Goal: Information Seeking & Learning: Learn about a topic

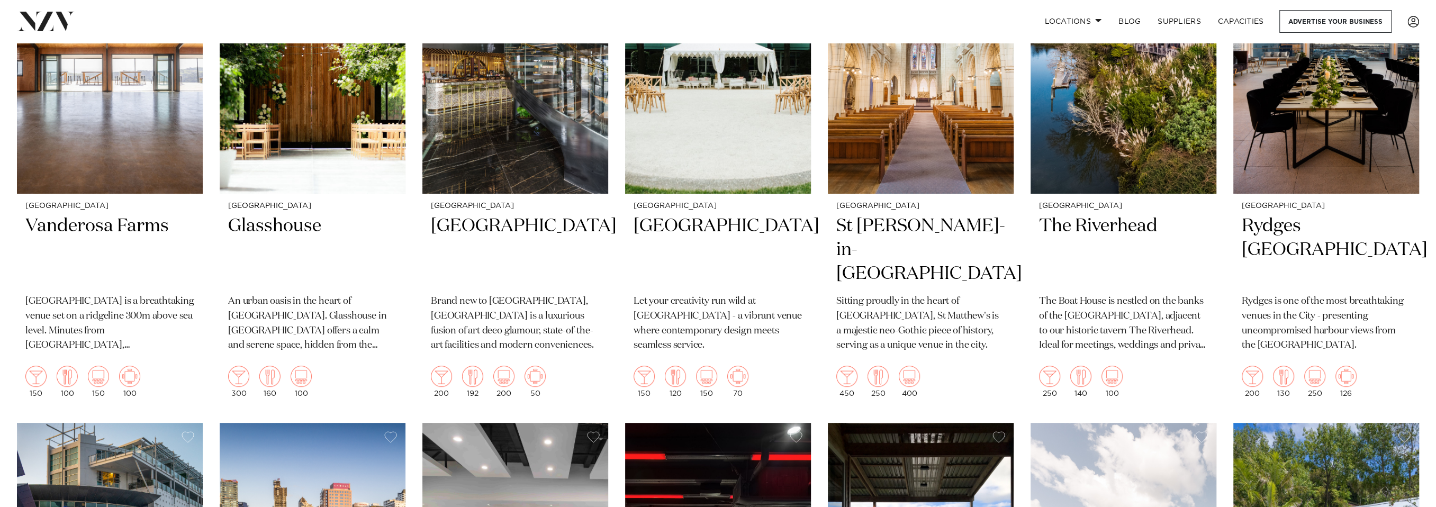
scroll to position [595, 0]
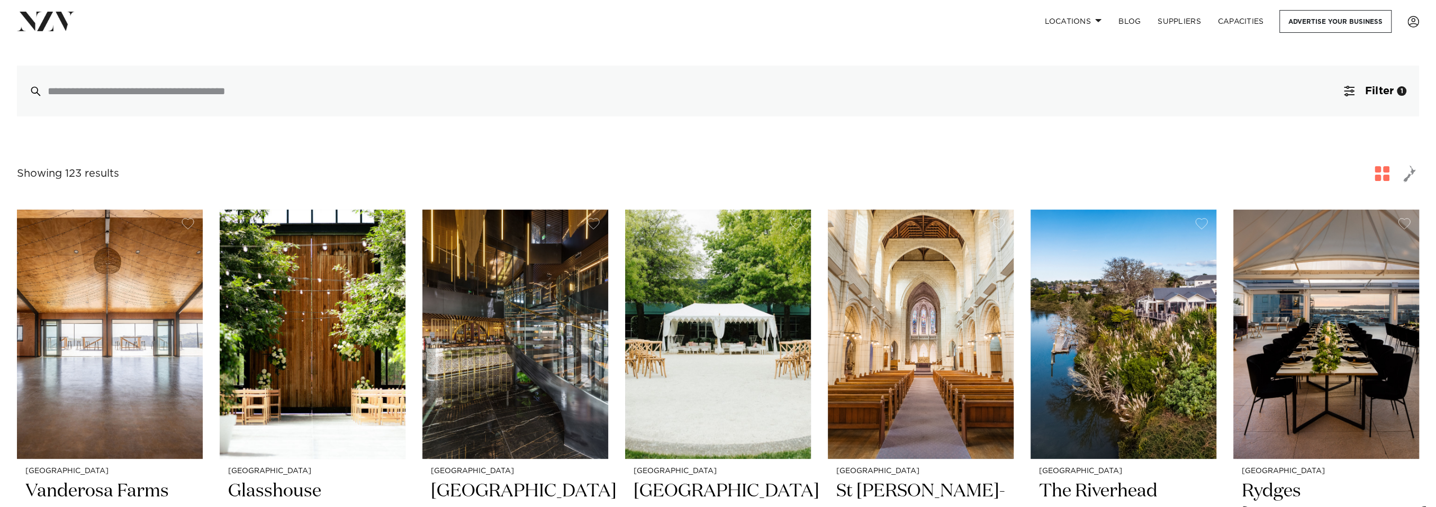
scroll to position [265, 0]
click at [431, 479] on h2 "[GEOGRAPHIC_DATA]" at bounding box center [515, 514] width 169 height 71
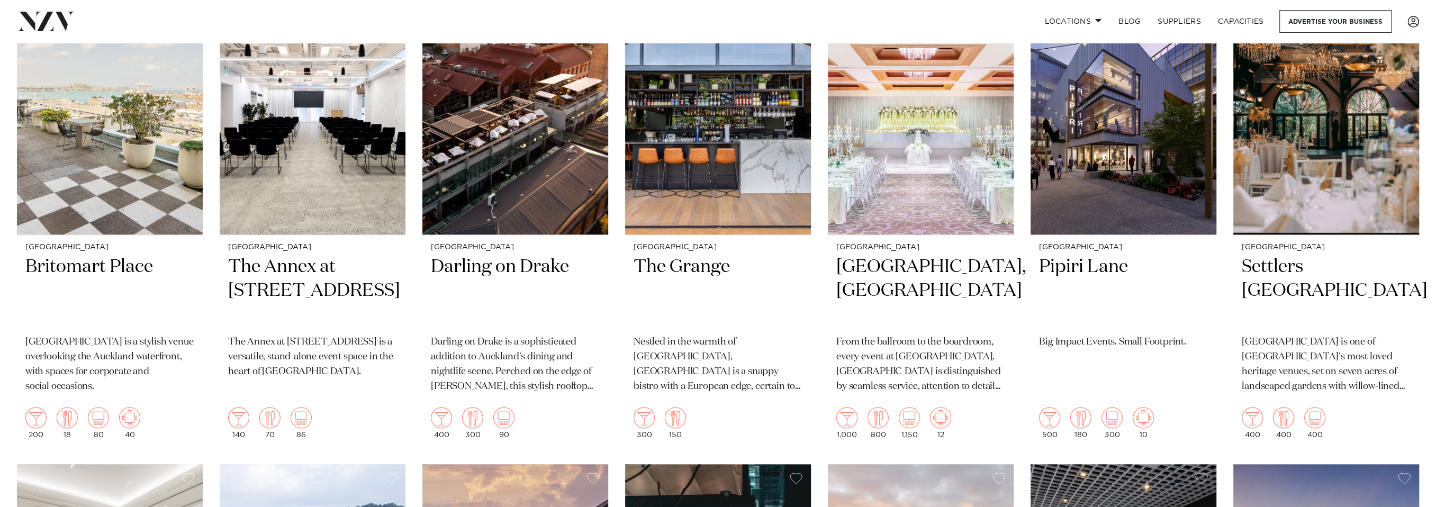
scroll to position [1323, 0]
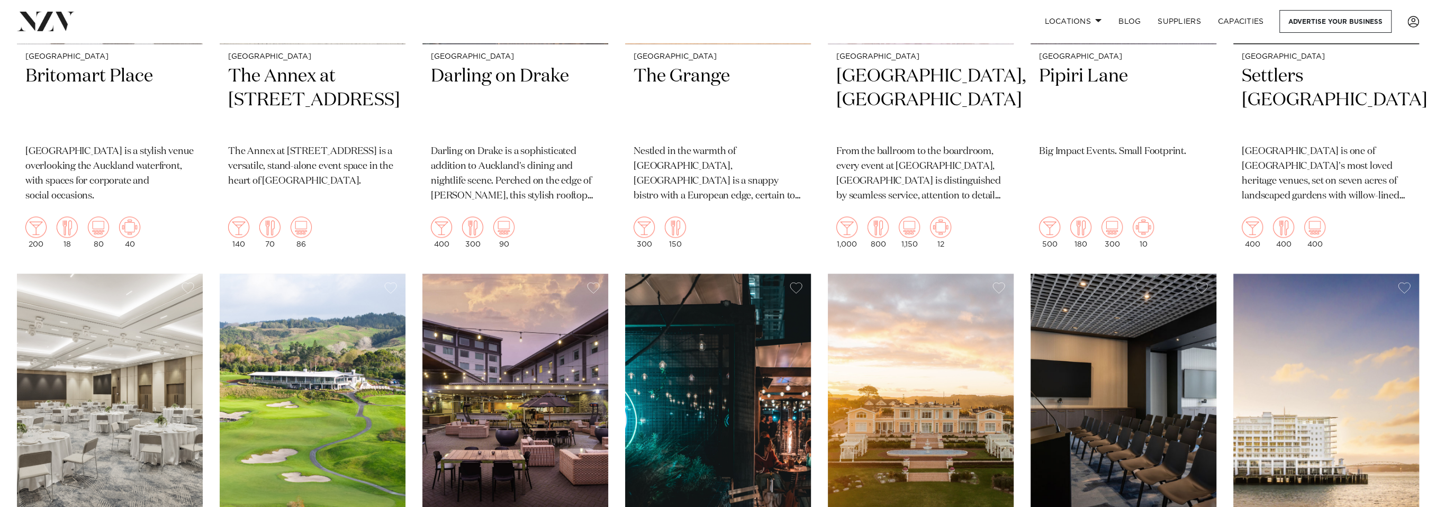
scroll to position [1654, 0]
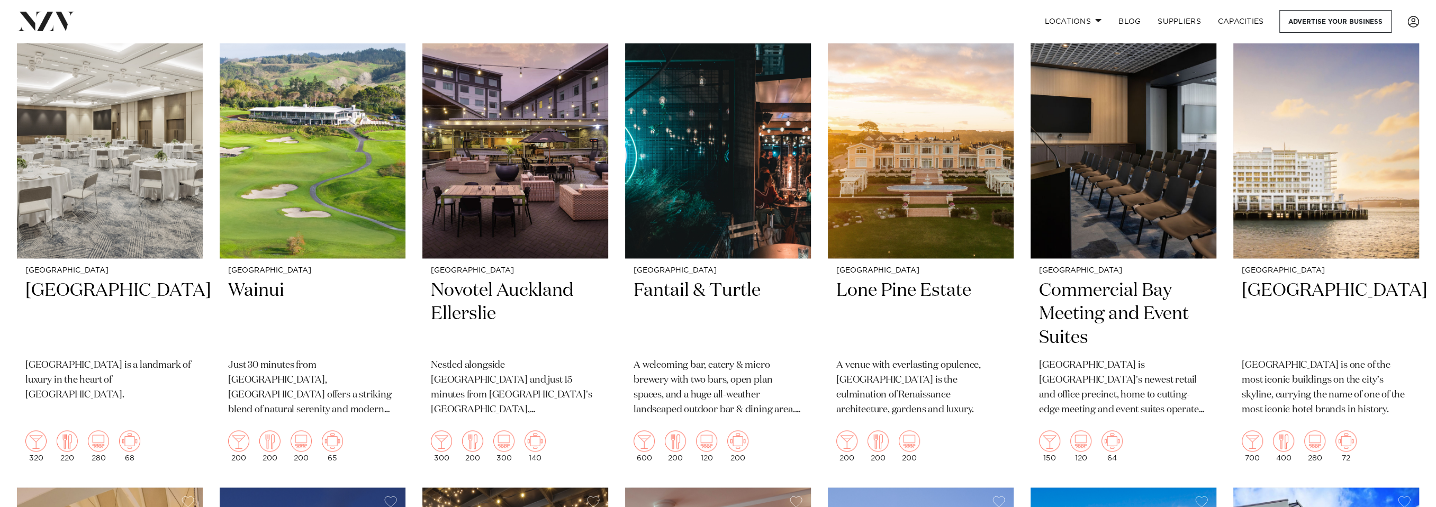
scroll to position [1919, 0]
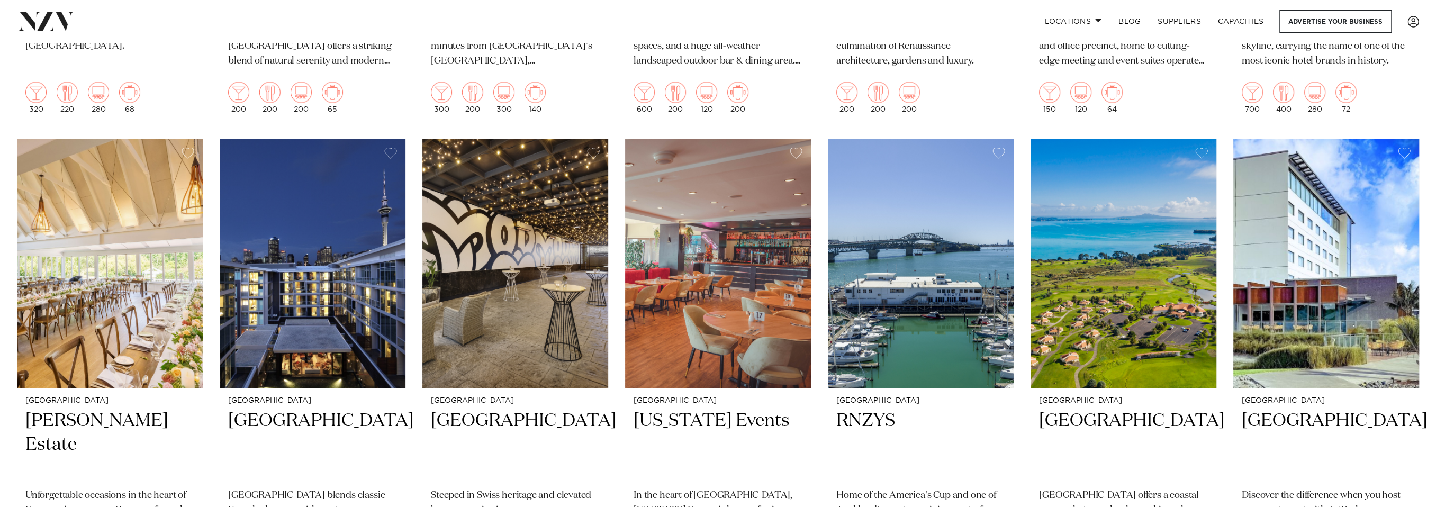
scroll to position [2316, 0]
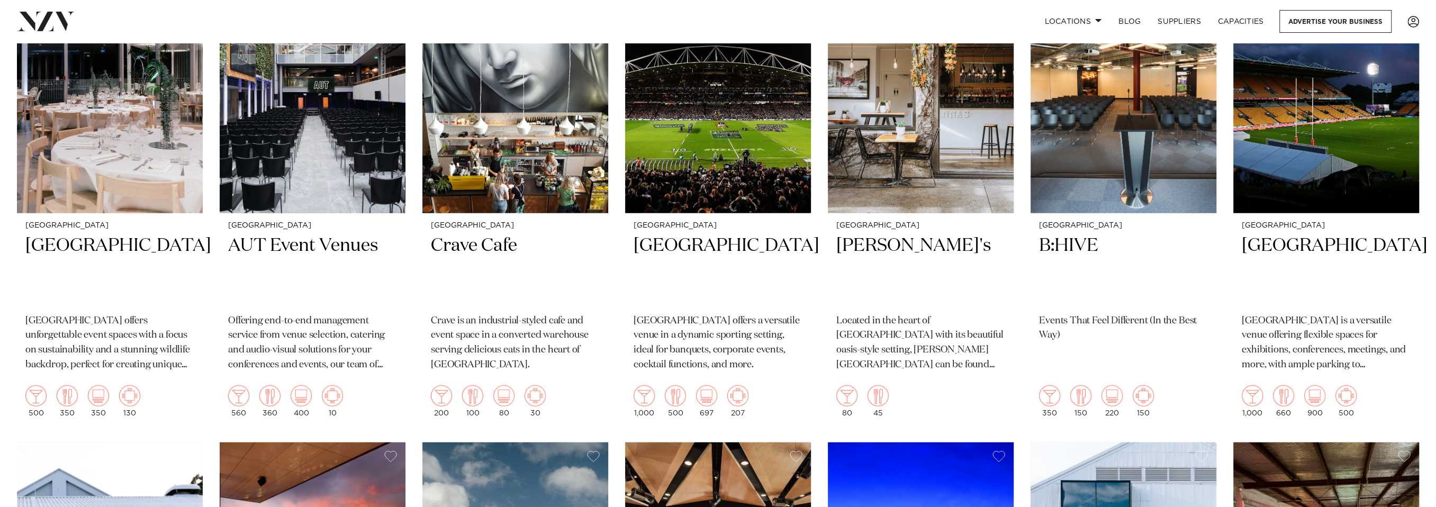
scroll to position [2977, 0]
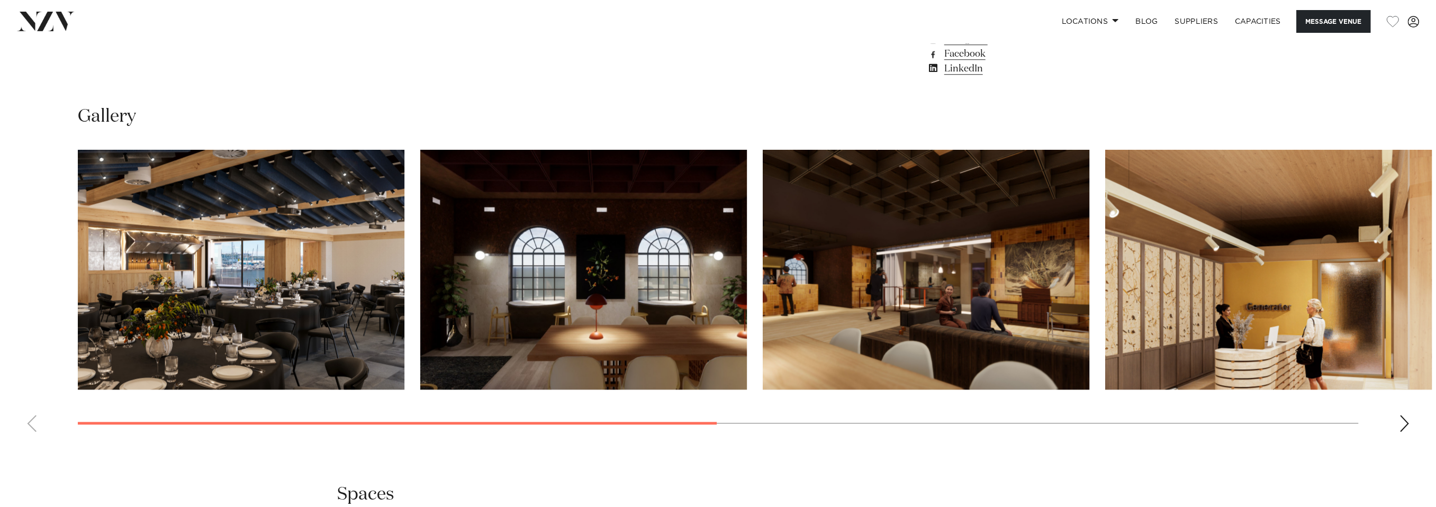
scroll to position [1059, 0]
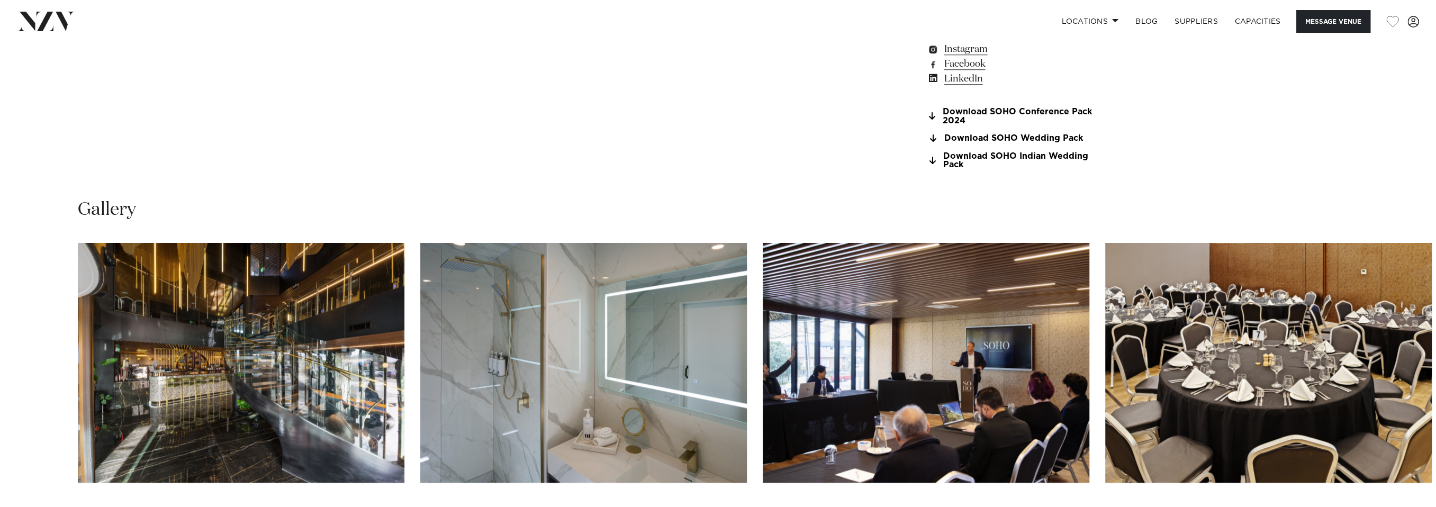
scroll to position [1257, 0]
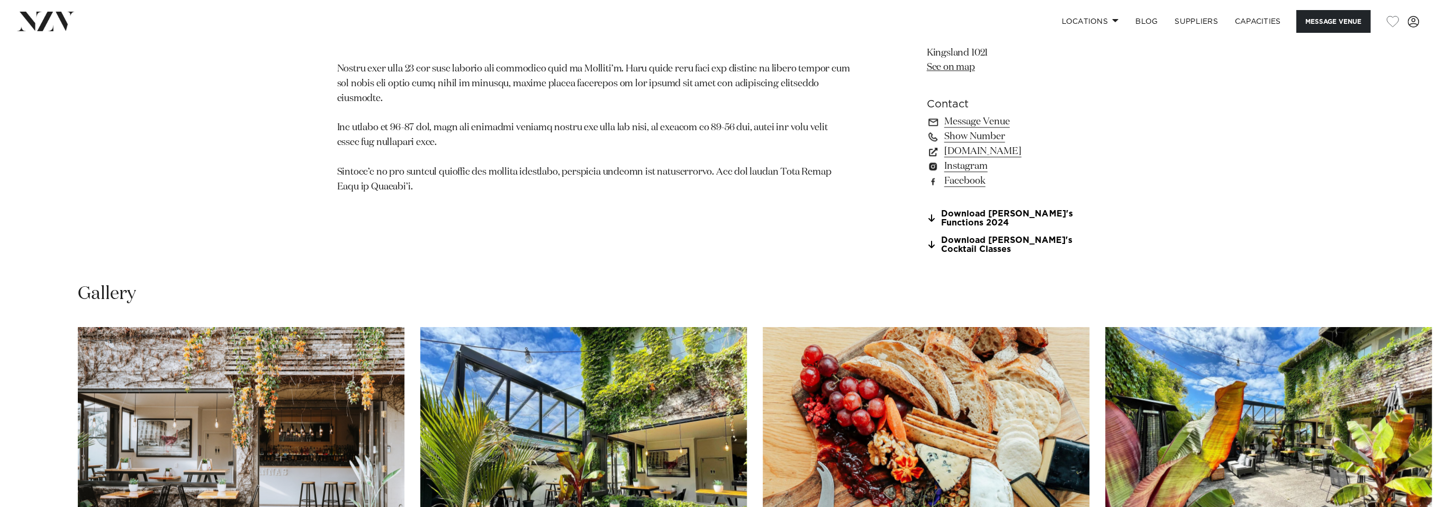
scroll to position [1059, 0]
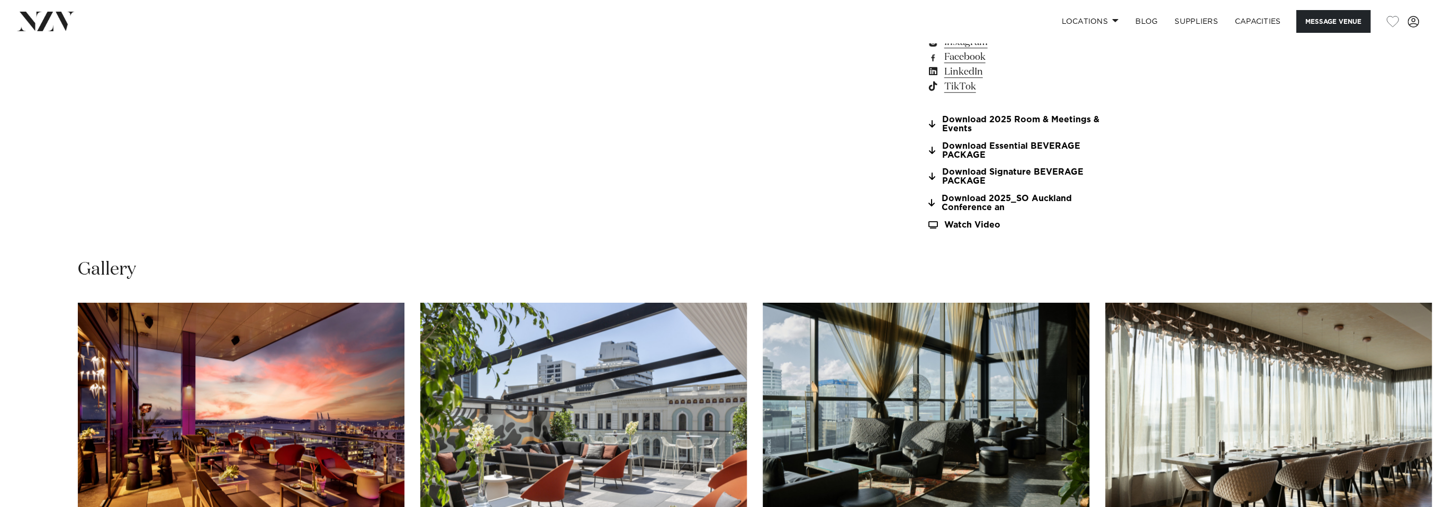
scroll to position [1191, 0]
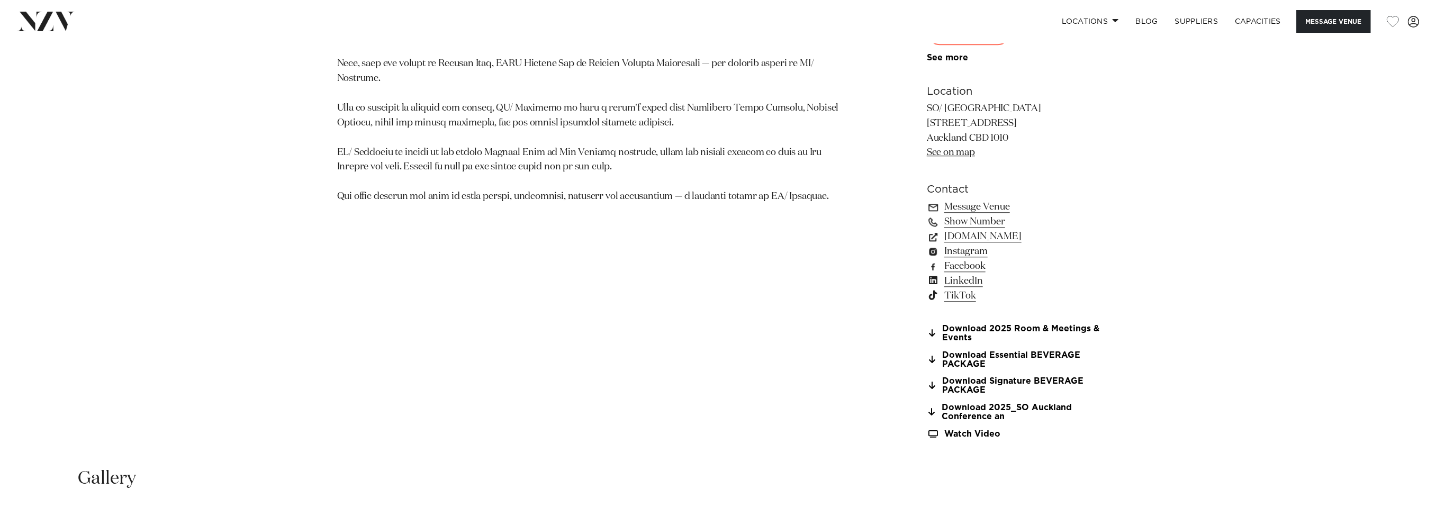
scroll to position [992, 0]
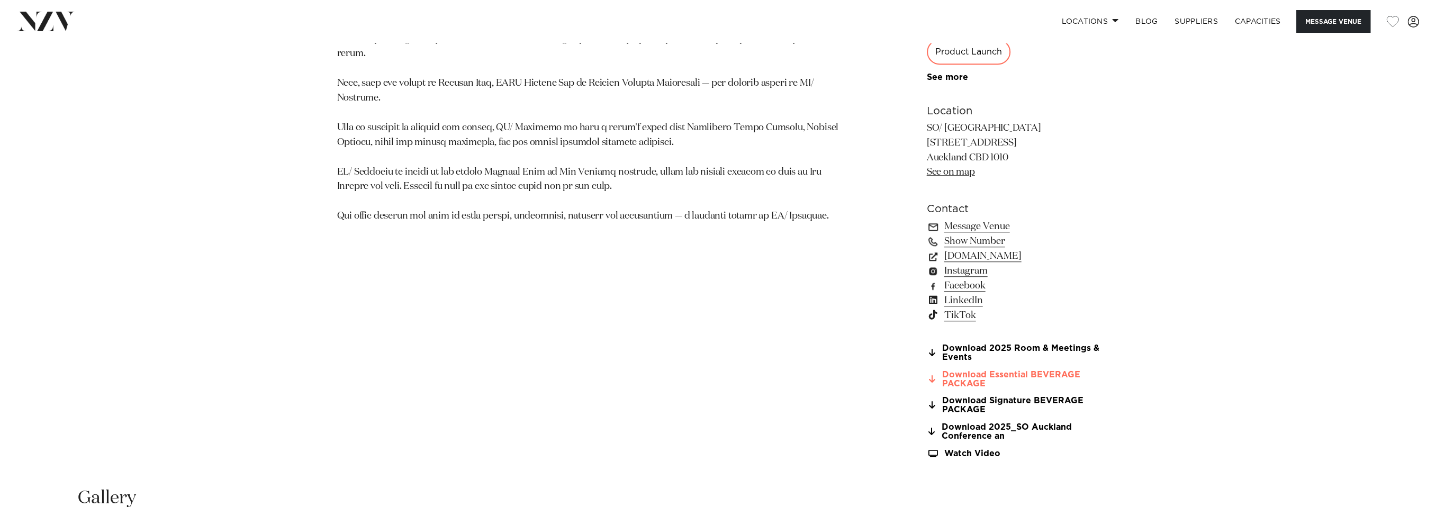
click at [1004, 370] on link "Download Essential BEVERAGE PACKAGE" at bounding box center [1013, 379] width 173 height 18
click at [1007, 423] on link "Download 2025_SO Auckland Conference an" at bounding box center [1013, 432] width 173 height 18
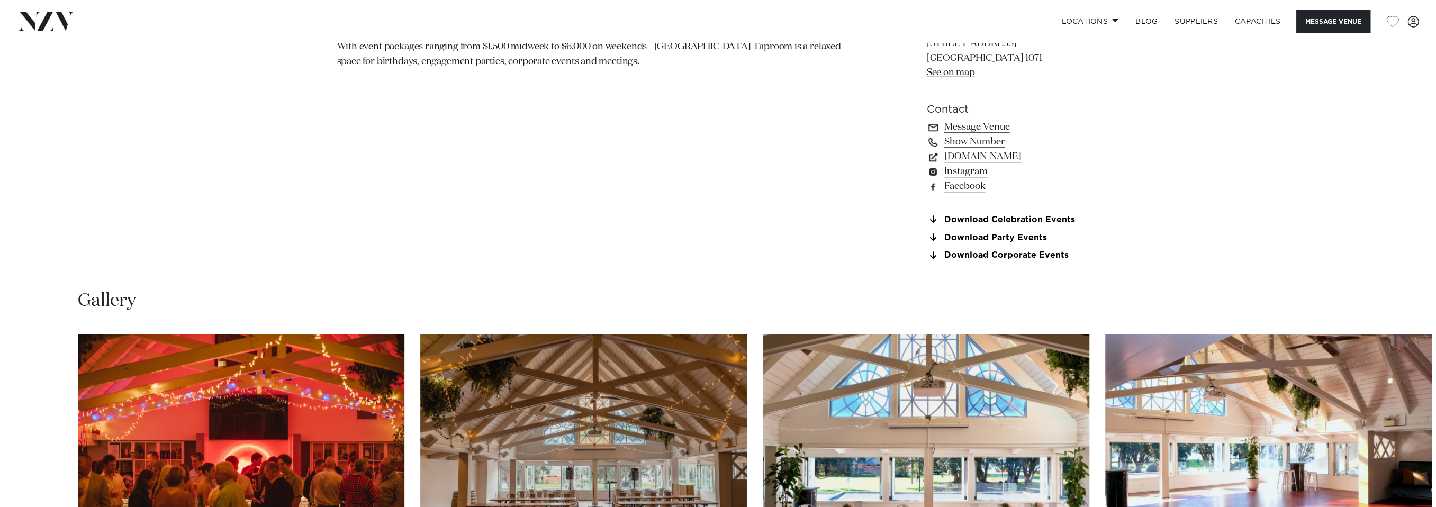
scroll to position [1125, 0]
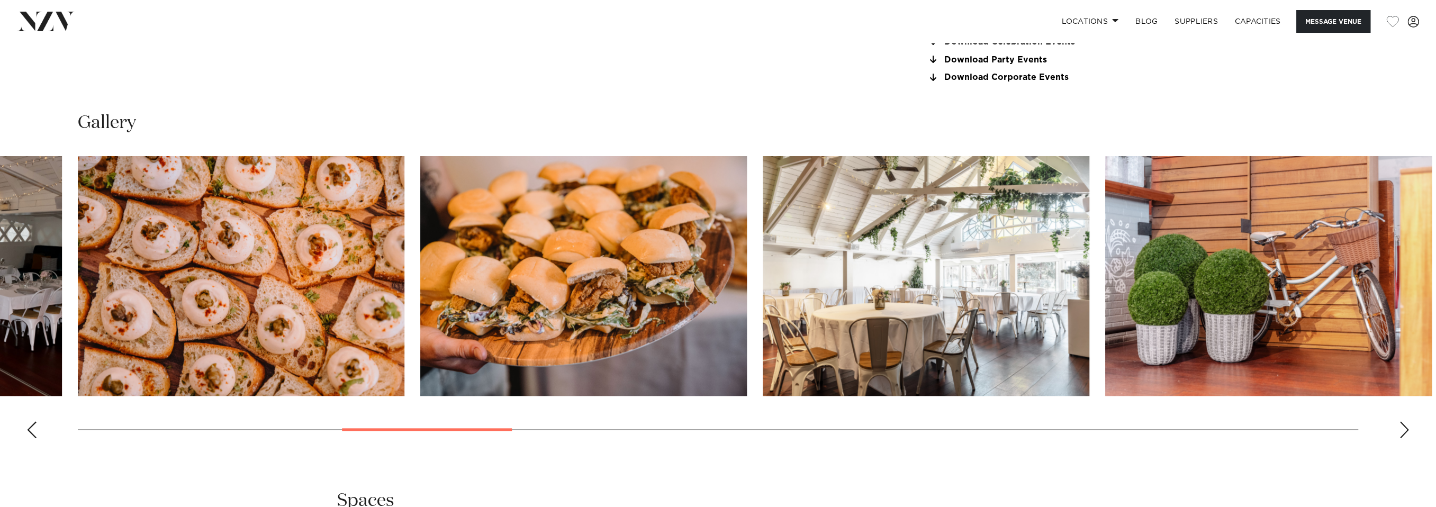
scroll to position [1257, 0]
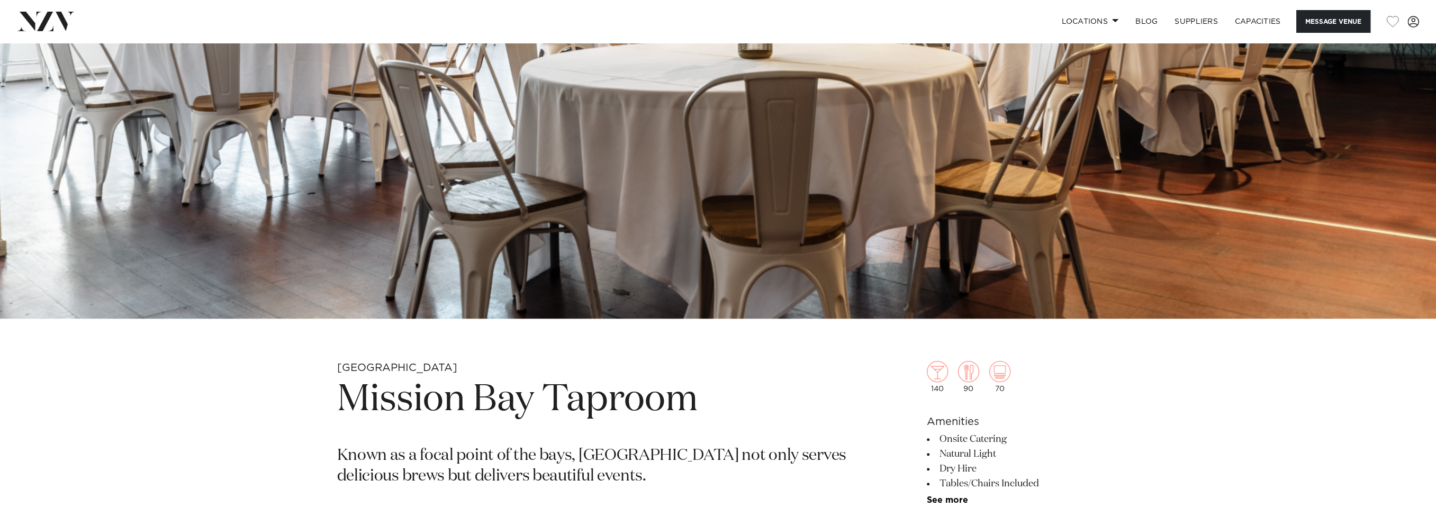
scroll to position [178, 0]
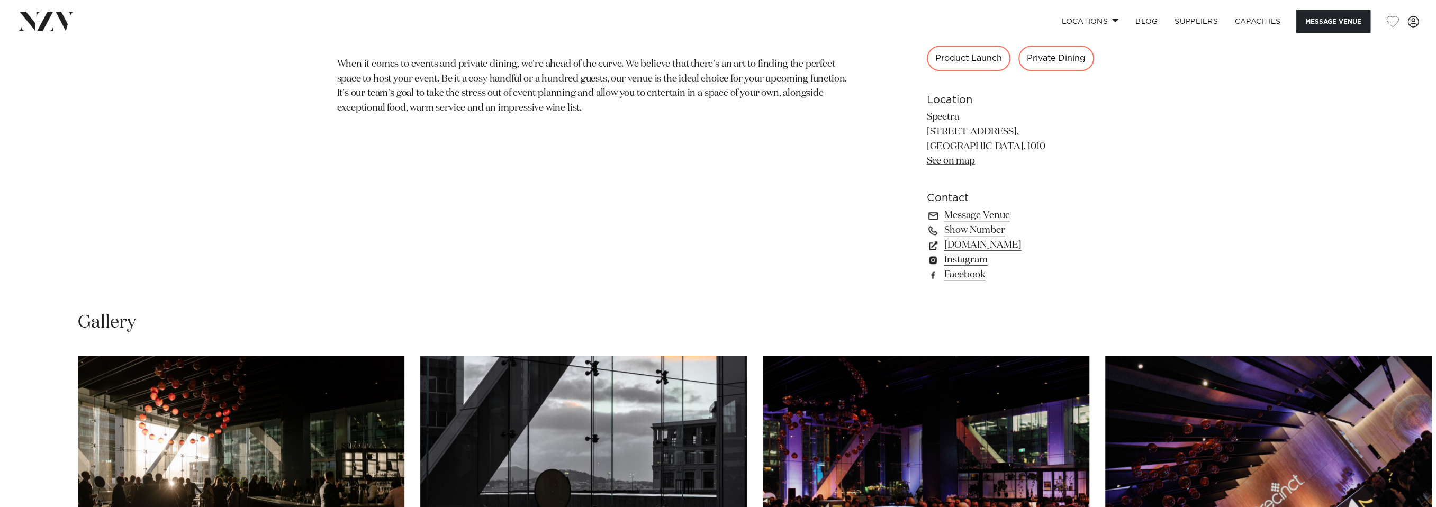
scroll to position [992, 0]
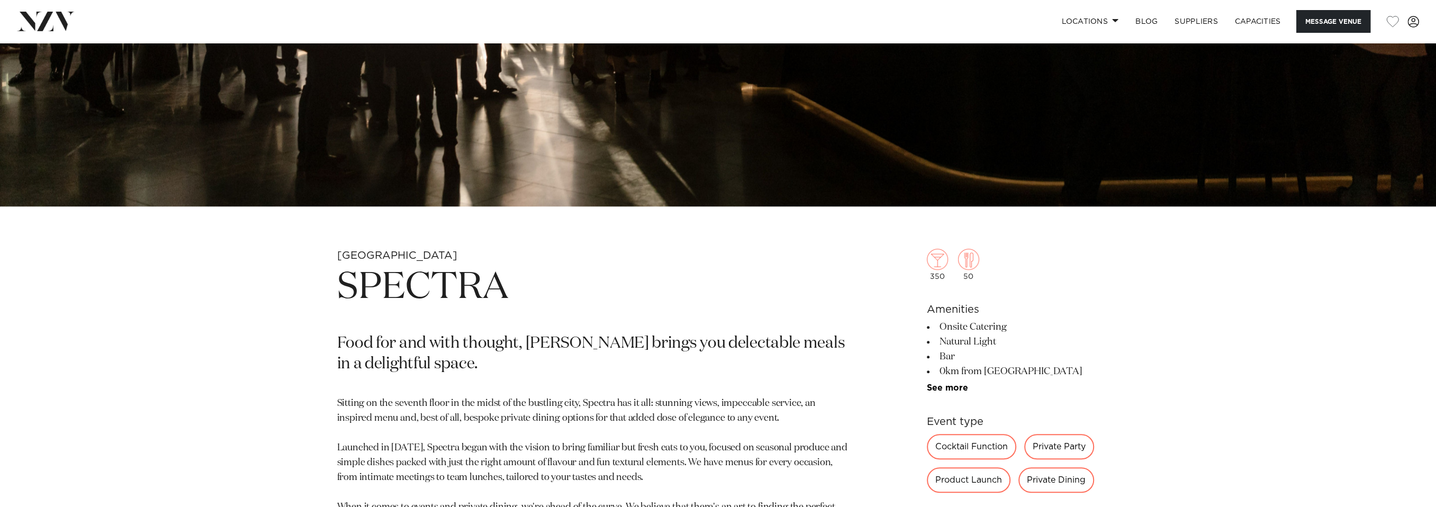
scroll to position [521, 0]
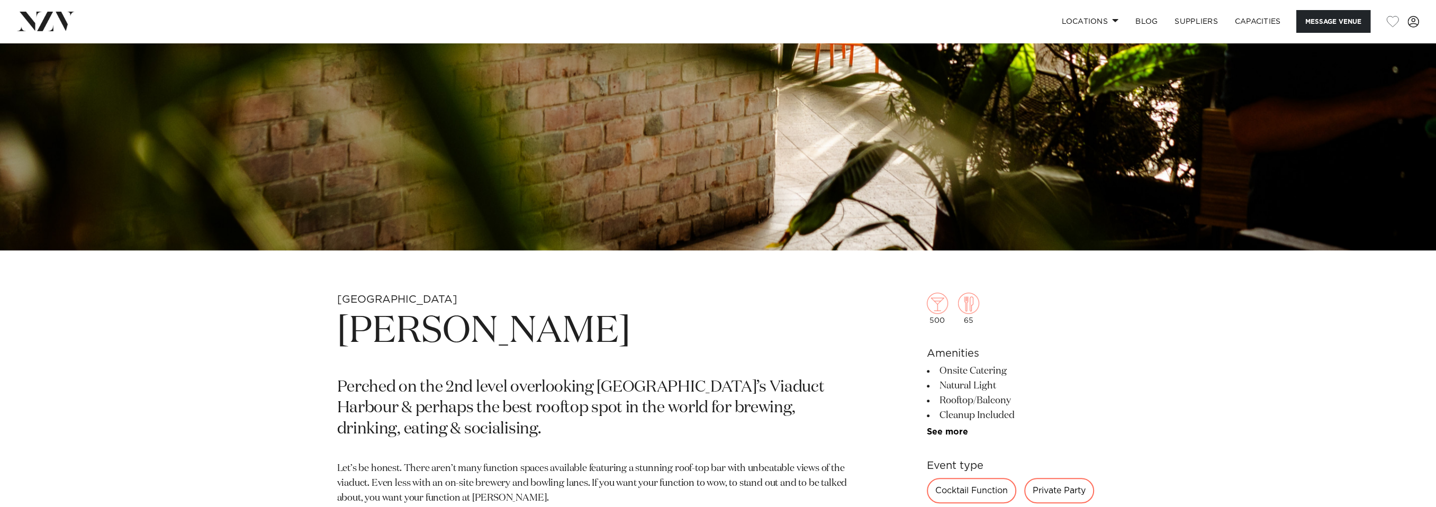
scroll to position [463, 0]
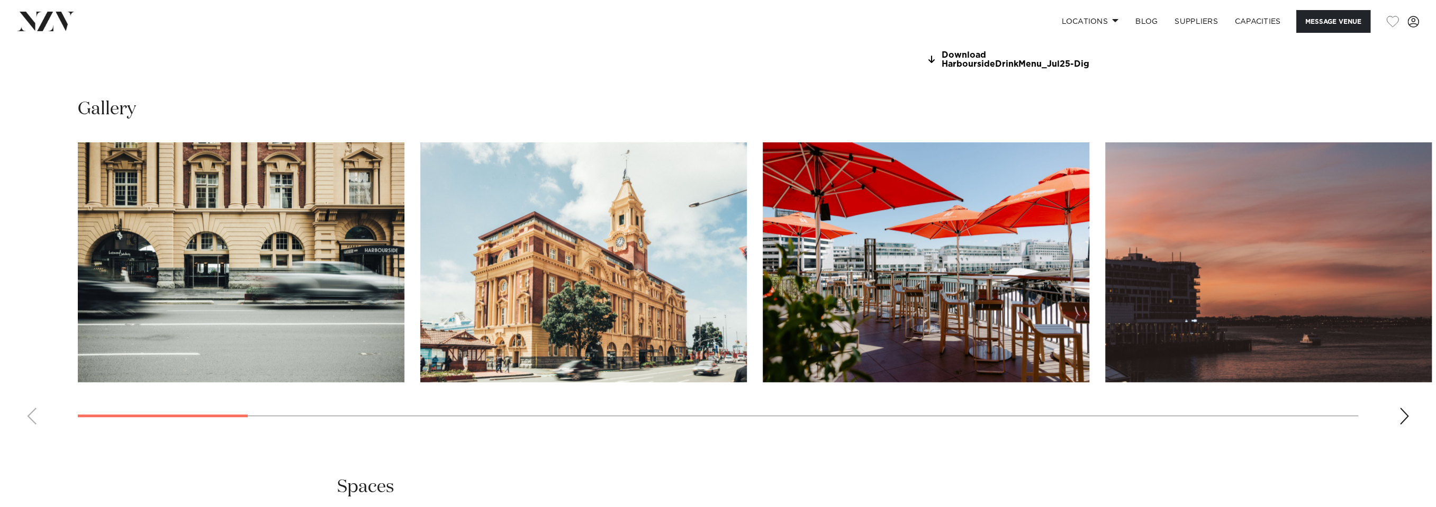
scroll to position [1257, 0]
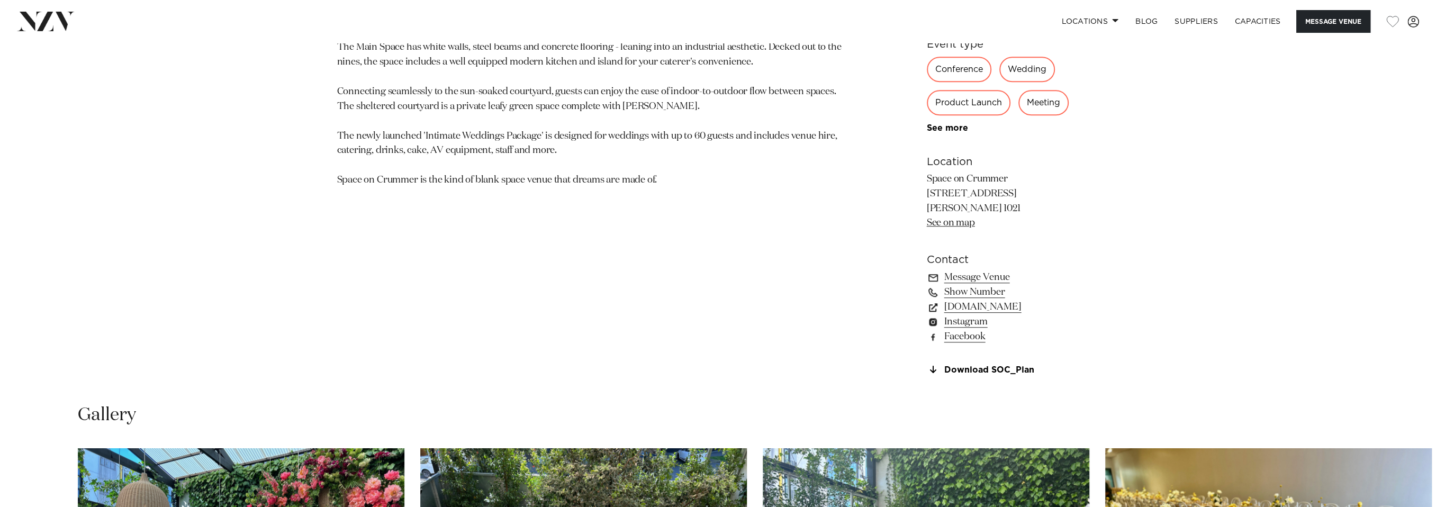
scroll to position [926, 0]
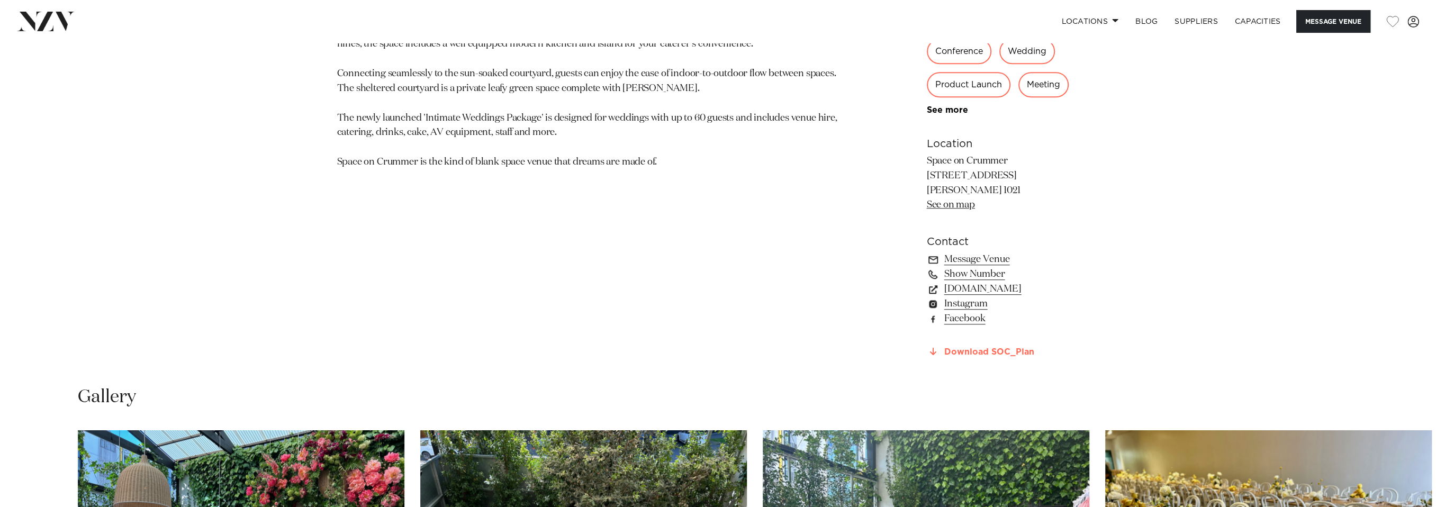
click at [1004, 347] on link "Download SOC_Plan" at bounding box center [1013, 352] width 173 height 10
